Goal: Information Seeking & Learning: Find specific fact

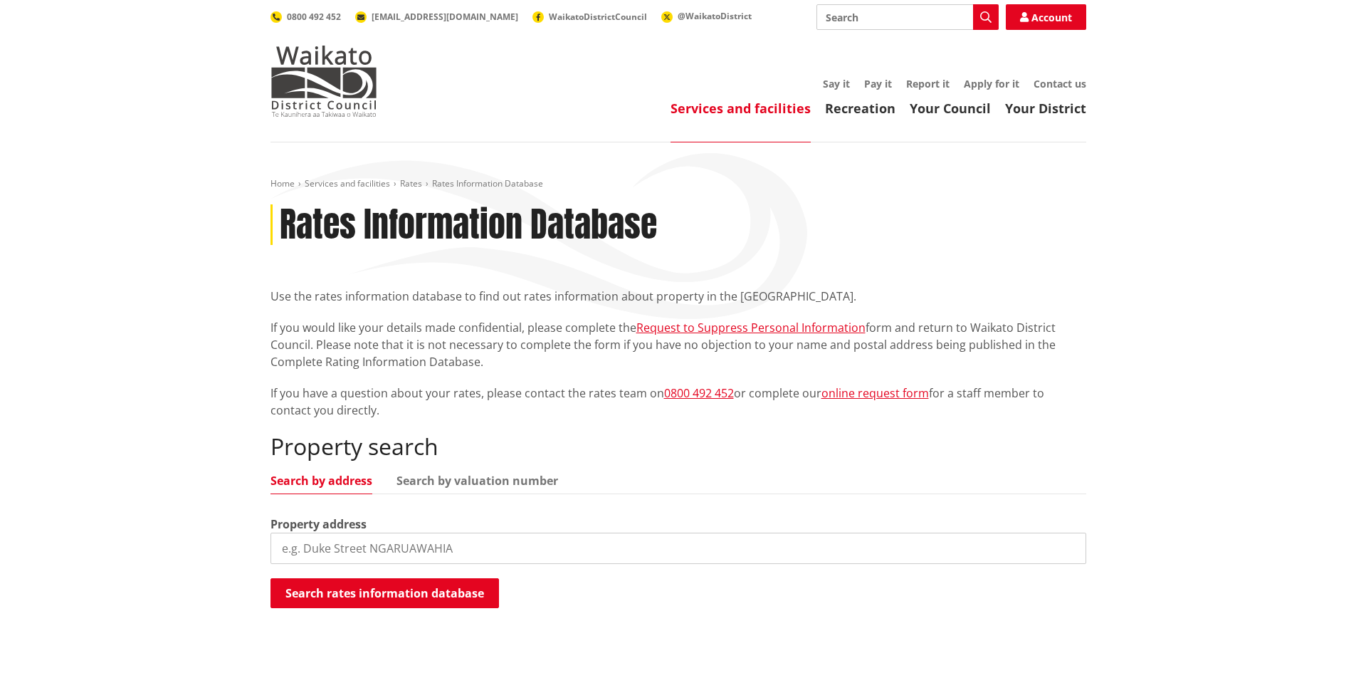
click at [347, 547] on input "search" at bounding box center [679, 548] width 816 height 31
type input "242 hull road"
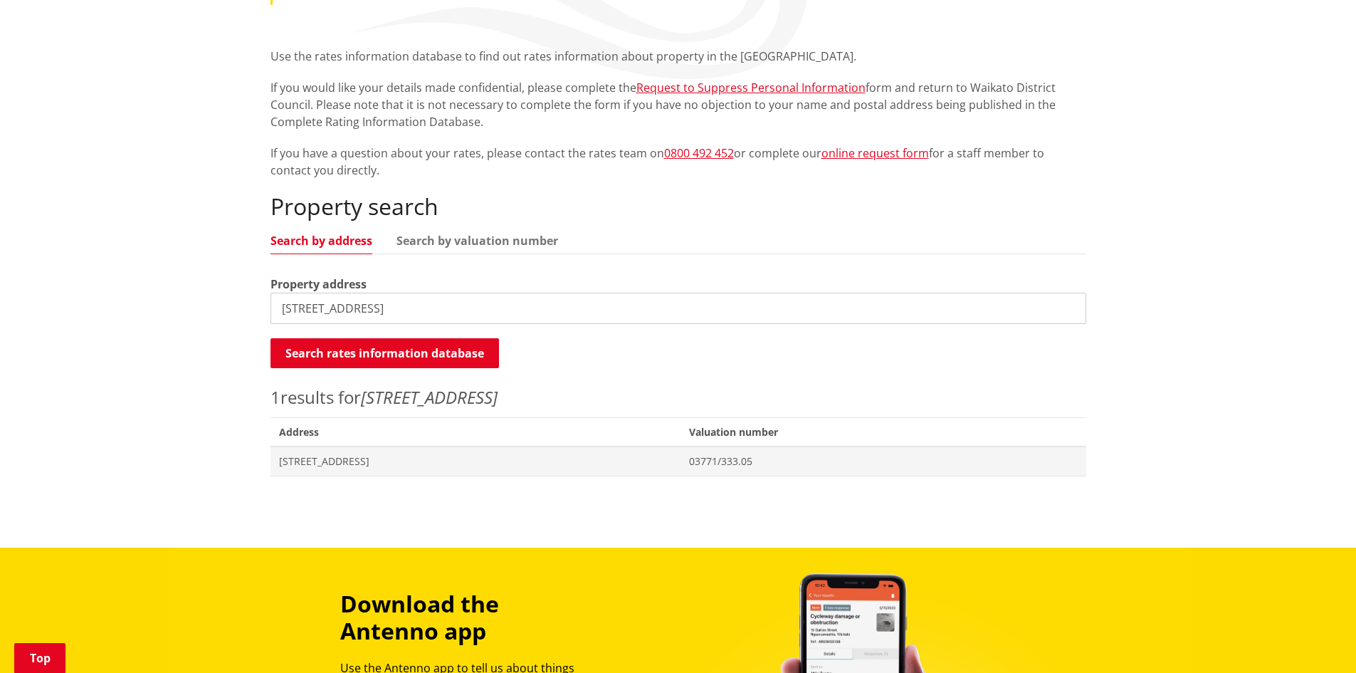
scroll to position [293, 0]
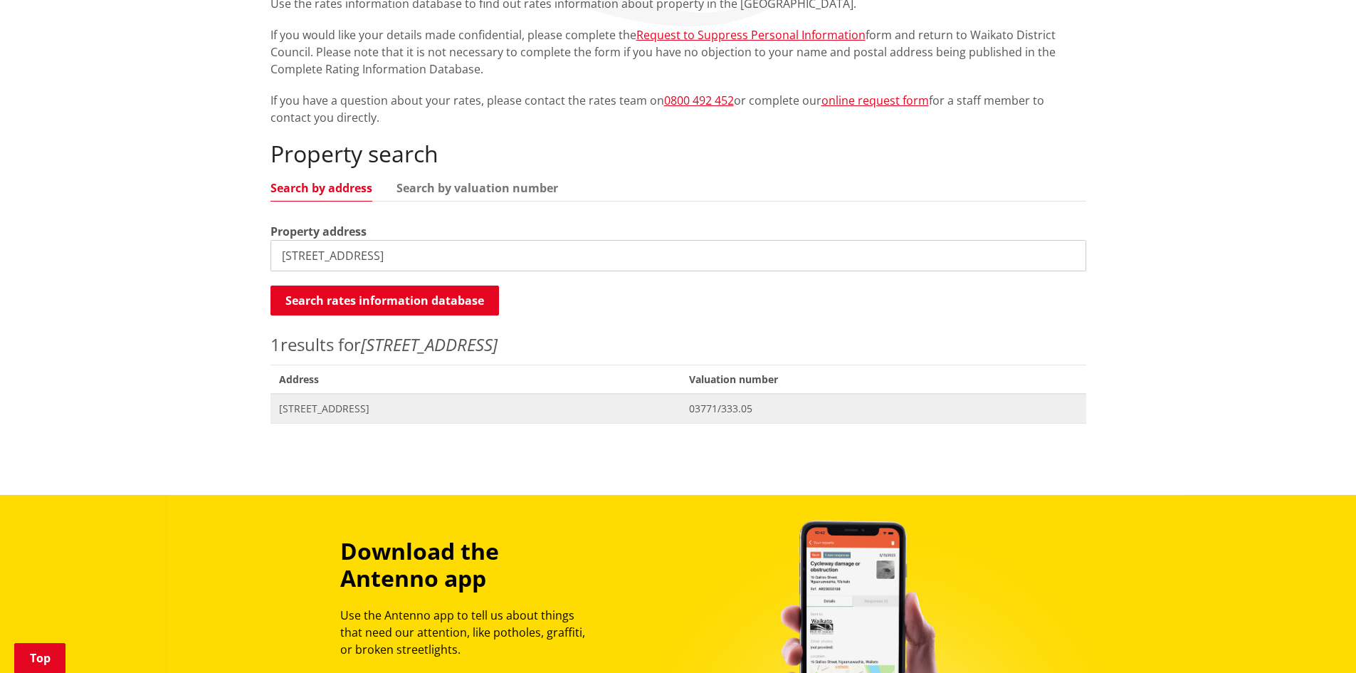
click at [354, 404] on span "[STREET_ADDRESS]" at bounding box center [476, 409] width 394 height 14
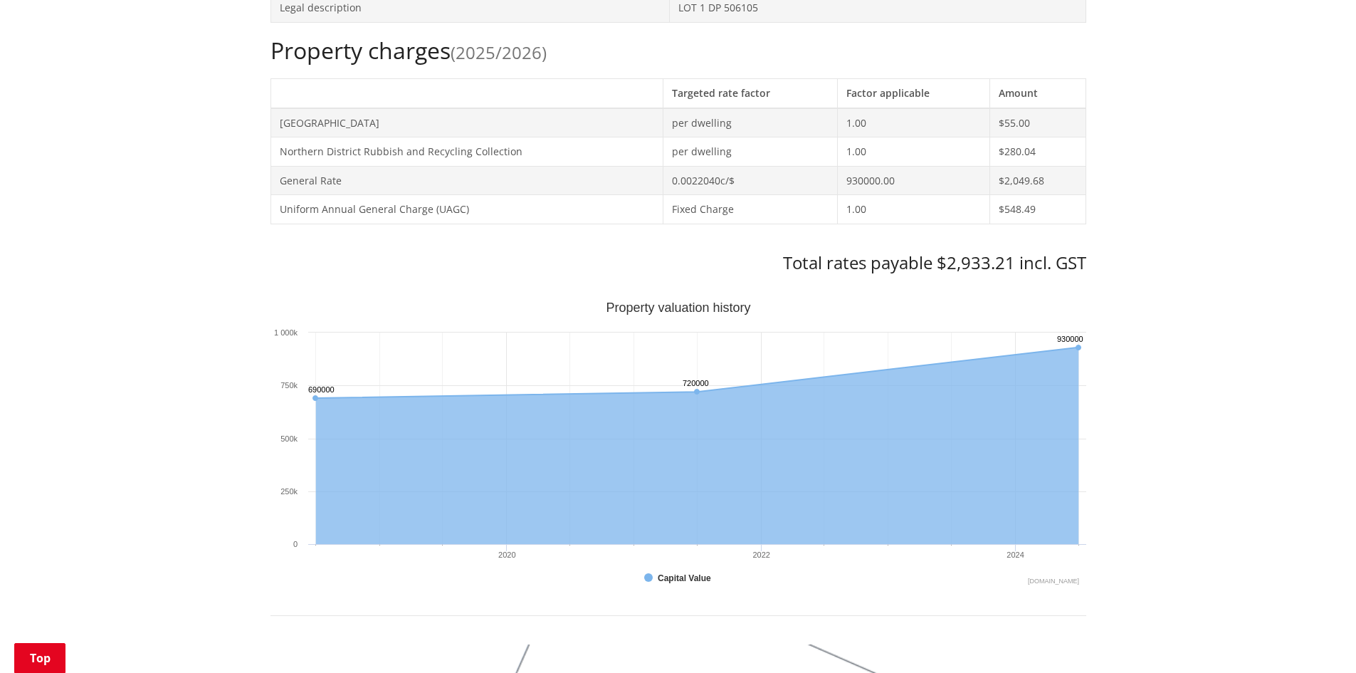
scroll to position [580, 0]
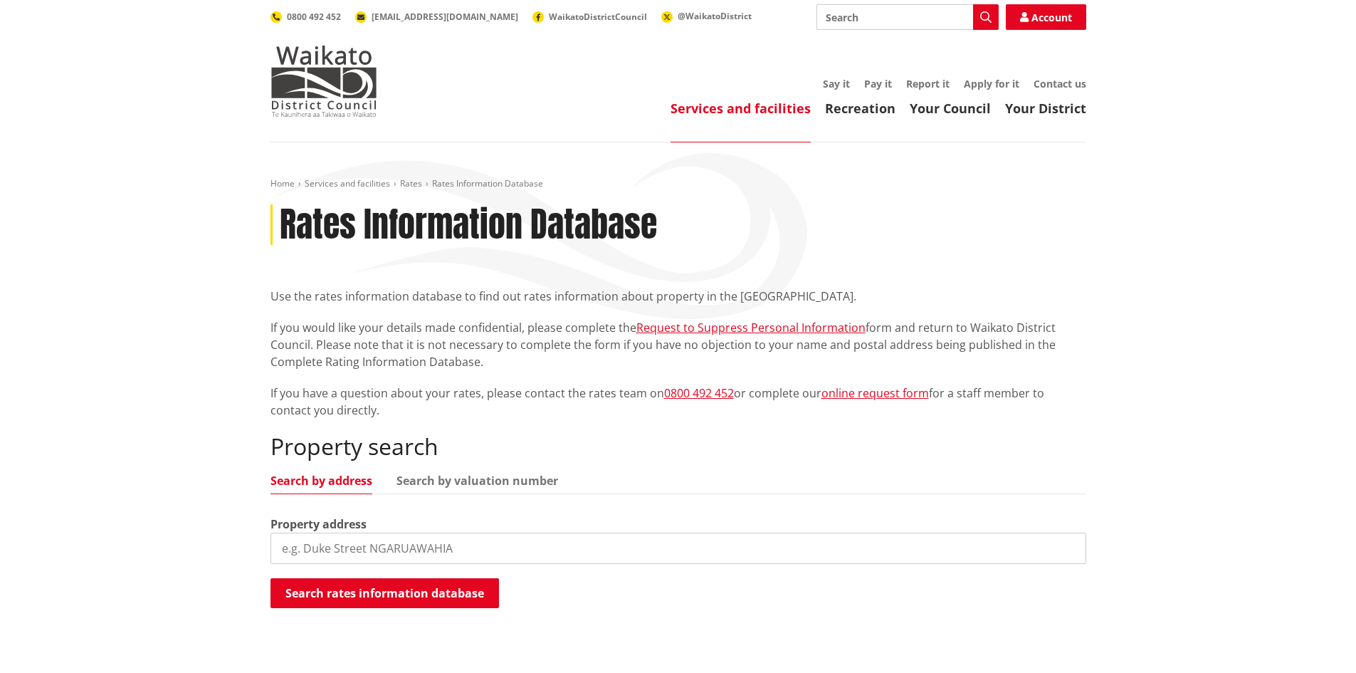
scroll to position [293, 0]
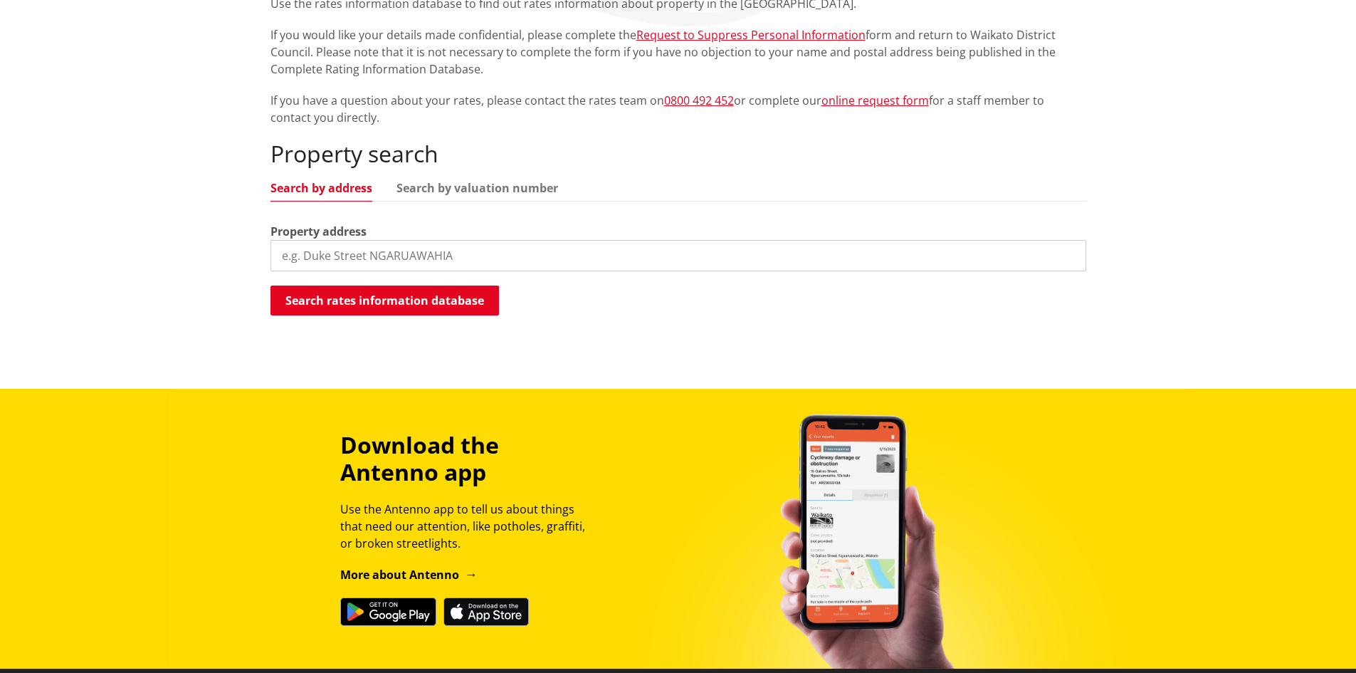
click at [368, 261] on input "search" at bounding box center [679, 255] width 816 height 31
type input "[STREET_ADDRESS]"
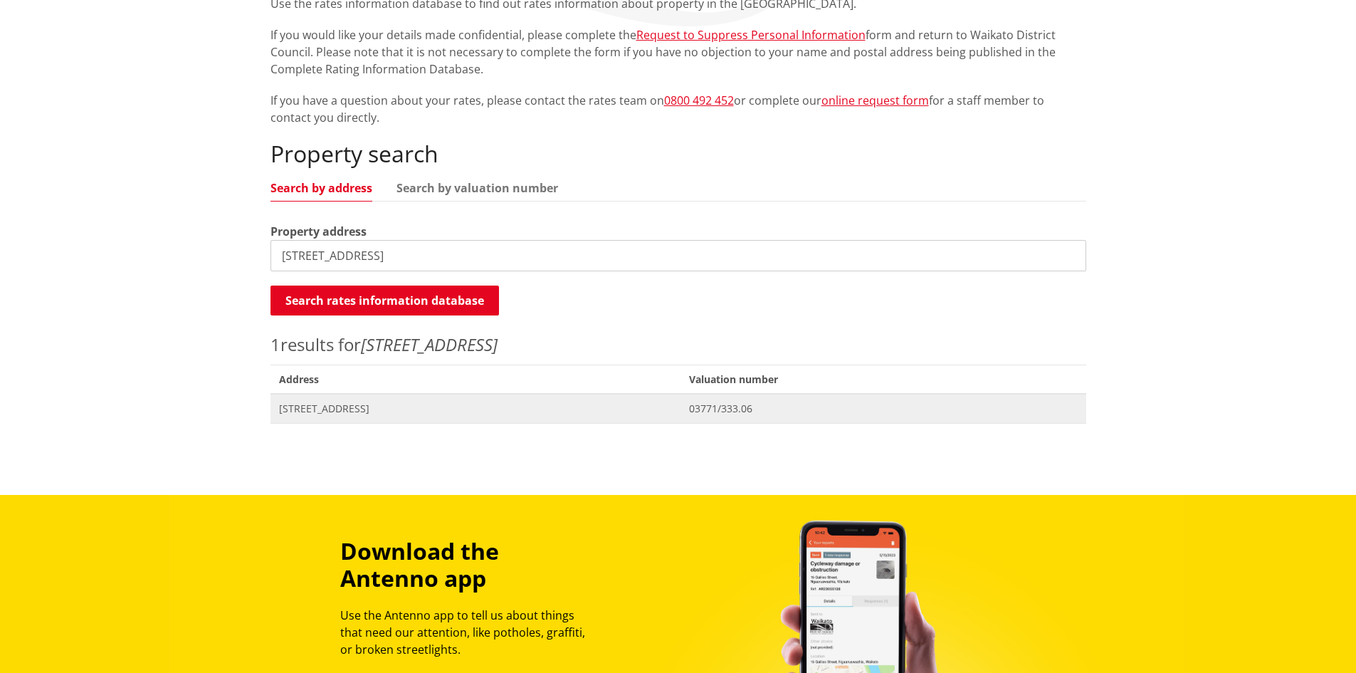
click at [380, 409] on span "[STREET_ADDRESS]" at bounding box center [476, 409] width 394 height 14
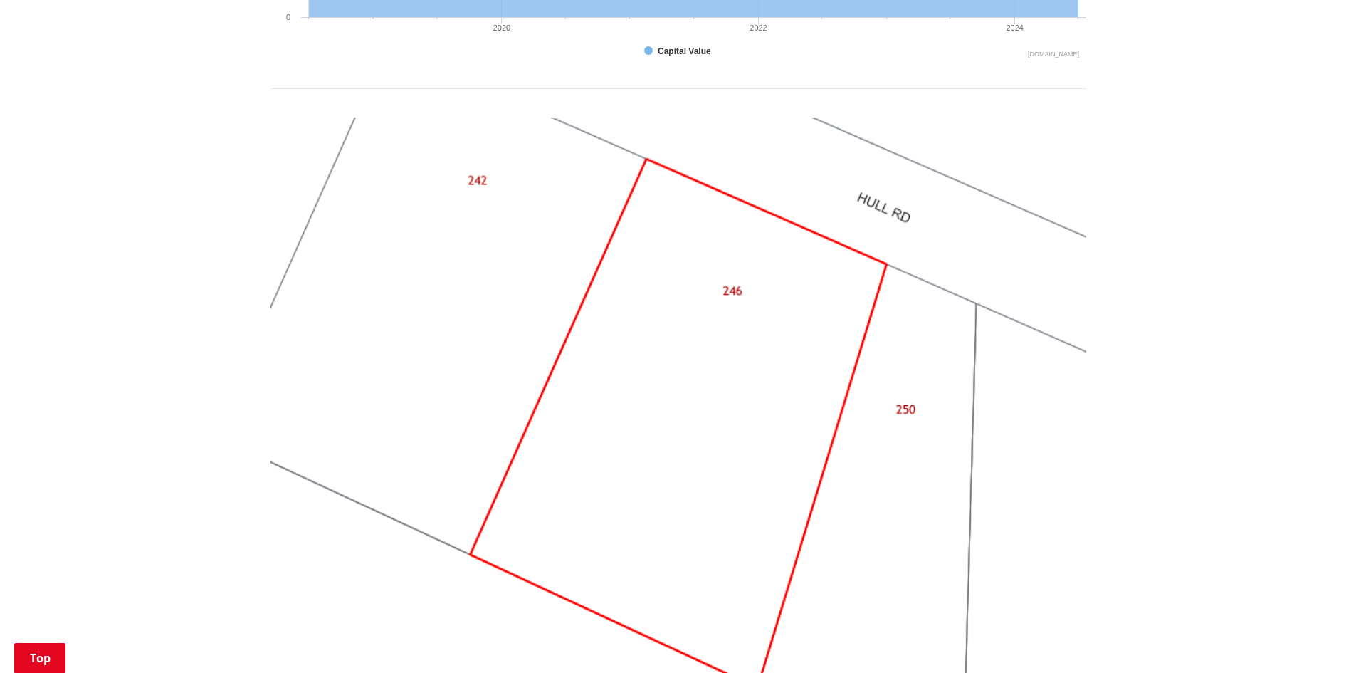
scroll to position [987, 0]
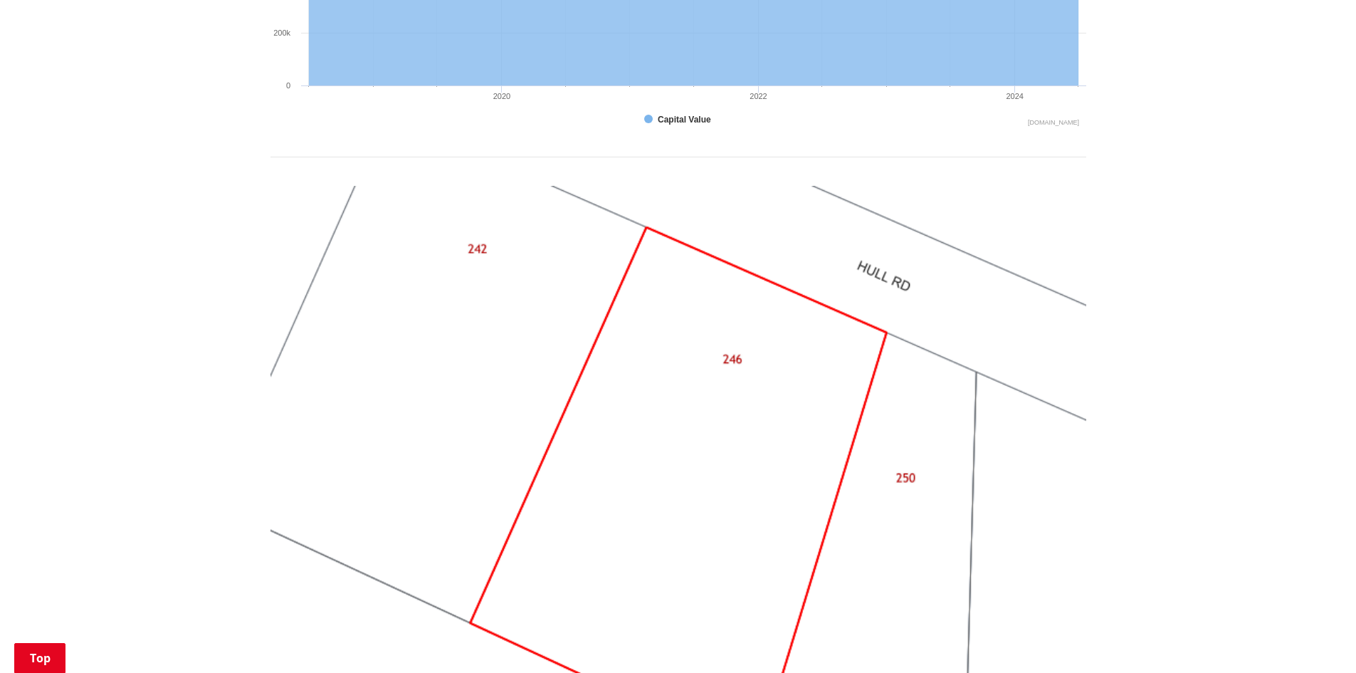
click at [789, 392] on img at bounding box center [679, 492] width 816 height 612
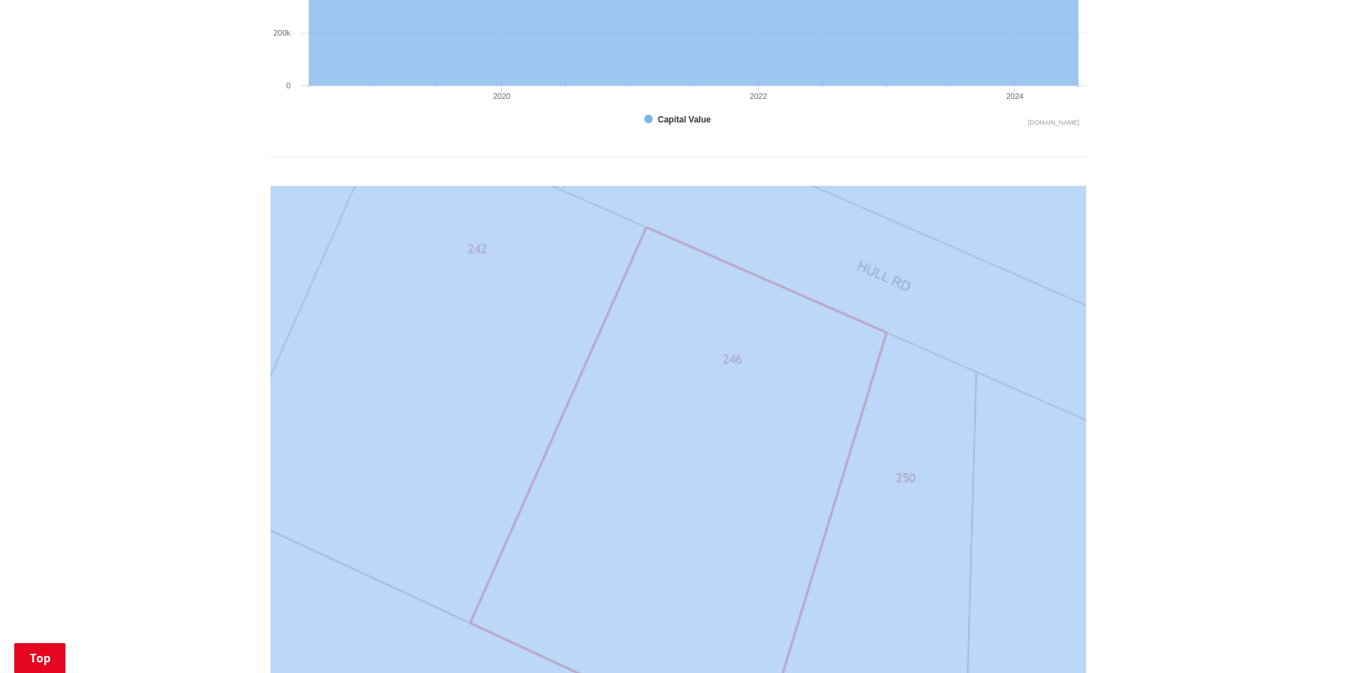
drag, startPoint x: 1355, startPoint y: 285, endPoint x: 1346, endPoint y: 83, distance: 202.4
click at [1346, 83] on div "Home Services and facilities Rates Rates Information Database Rates Information…" at bounding box center [678, 67] width 1356 height 1822
click at [729, 406] on img at bounding box center [679, 492] width 816 height 612
click at [729, 367] on img at bounding box center [679, 492] width 816 height 612
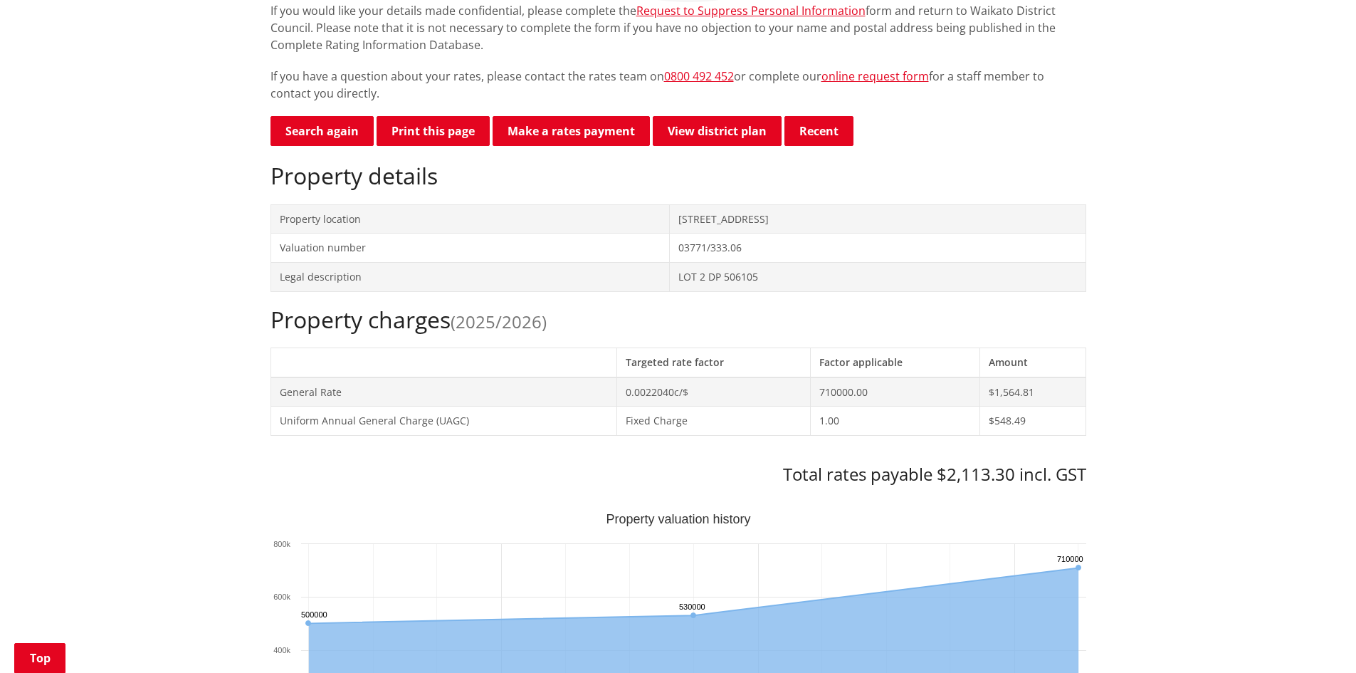
scroll to position [286, 0]
